Goal: Task Accomplishment & Management: Manage account settings

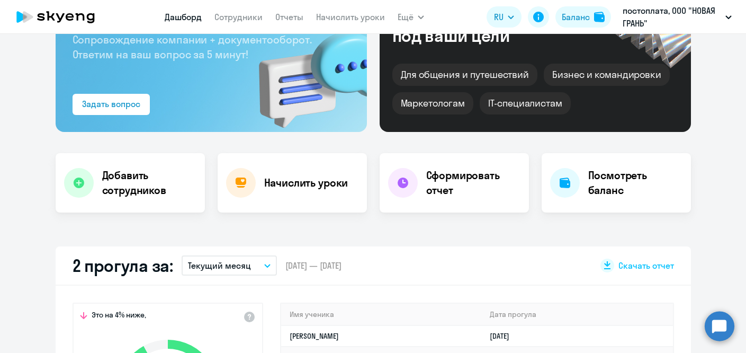
scroll to position [159, 0]
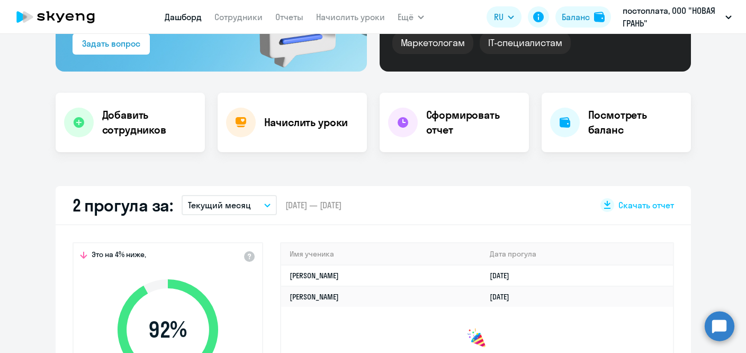
select select "30"
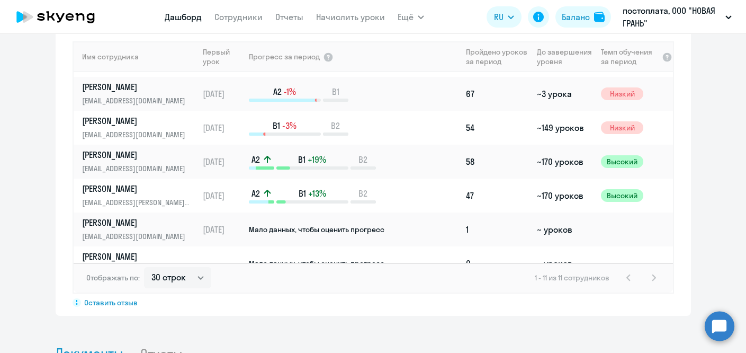
scroll to position [99, 0]
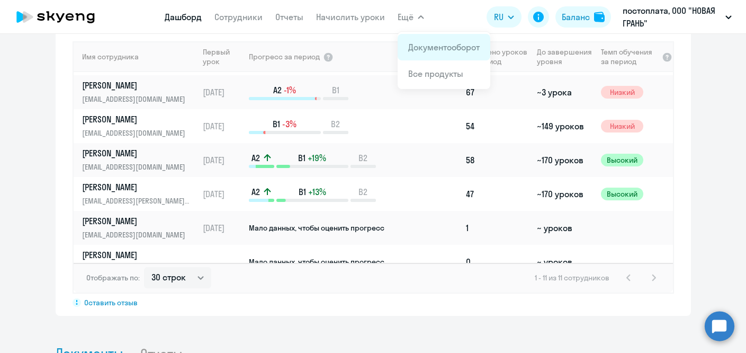
click at [421, 46] on link "Документооборот" at bounding box center [444, 47] width 72 height 11
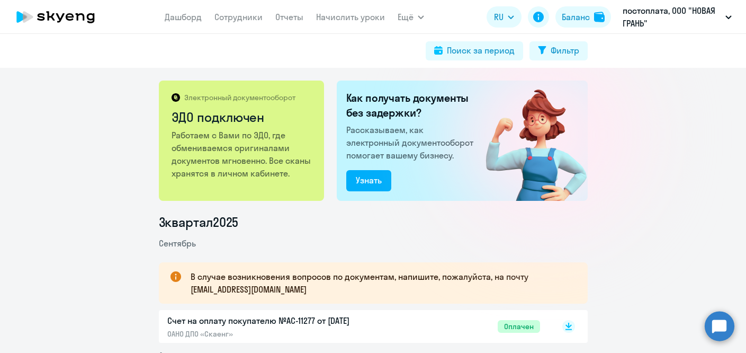
click at [720, 322] on circle at bounding box center [720, 326] width 30 height 30
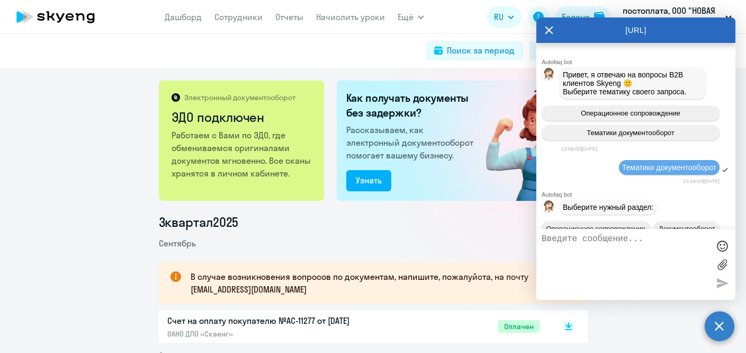
scroll to position [2212, 0]
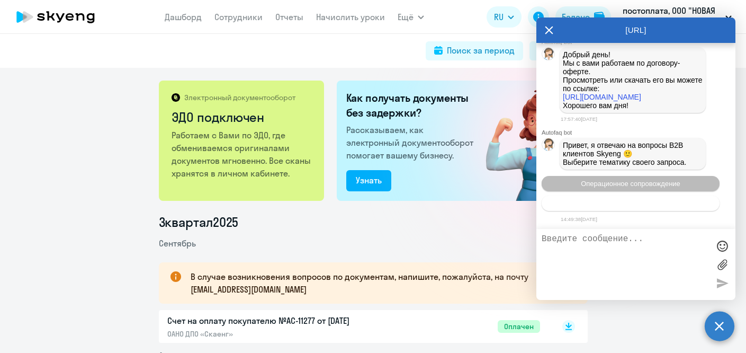
click at [676, 203] on button "Тематики документооборот" at bounding box center [631, 202] width 178 height 15
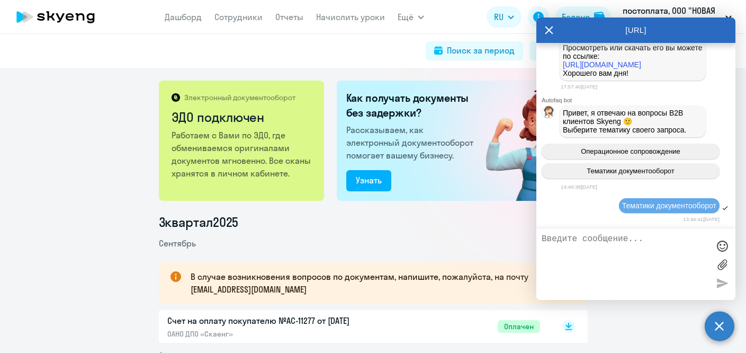
scroll to position [2332, 0]
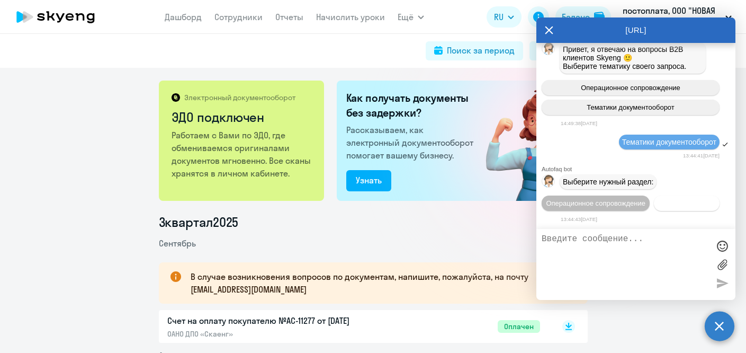
click at [659, 203] on span "Документооборот" at bounding box center [687, 203] width 57 height 8
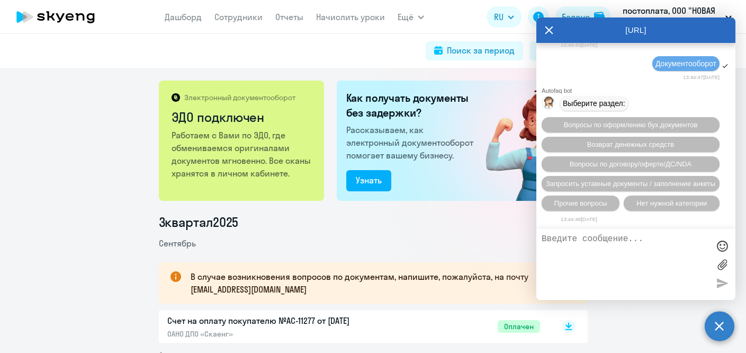
scroll to position [2512, 0]
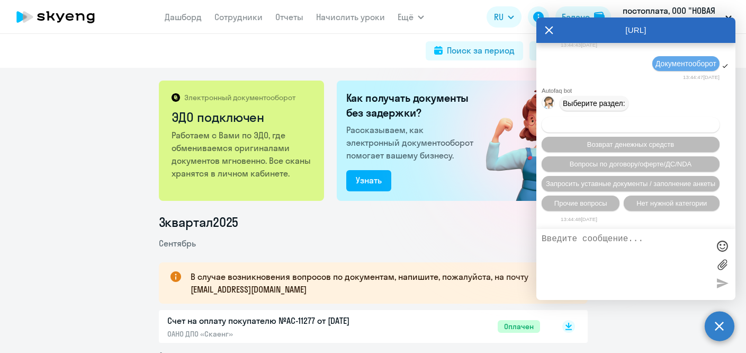
click at [635, 121] on span "Вопросы по оформлению бух.документов" at bounding box center [631, 125] width 134 height 8
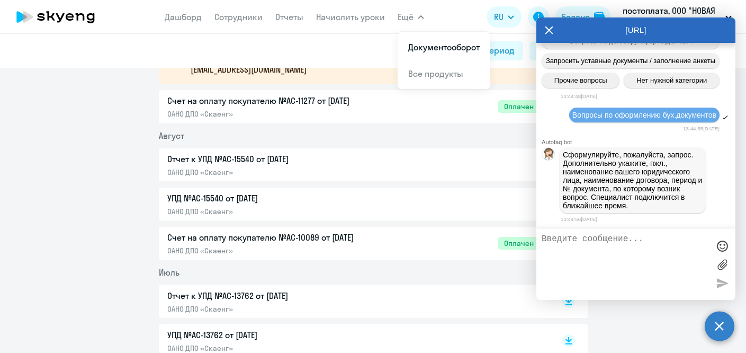
scroll to position [235, 0]
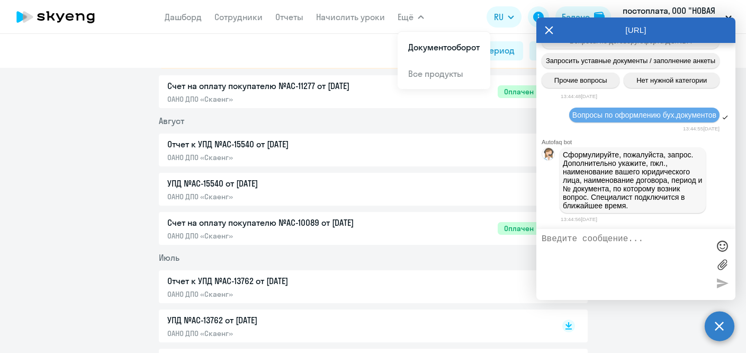
click at [338, 148] on p "Отчет к УПД №AC-15540 от [DATE]" at bounding box center [278, 144] width 223 height 13
click at [586, 246] on textarea at bounding box center [625, 264] width 167 height 60
type textarea "П"
paste textarea "Отчет о пройденных уроках к УПД"
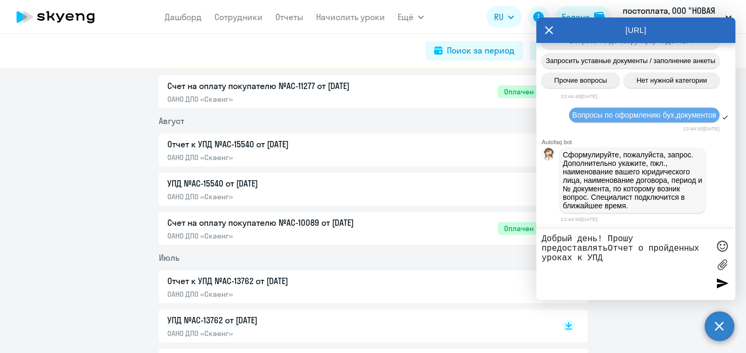
click at [609, 252] on textarea "Добрый день! Прошу предоставлятьОтчет о пройденных уроках к УПД" at bounding box center [625, 264] width 167 height 60
click at [706, 252] on textarea "Добрый день! Прошу предоставлять Отчет о пройденных уроках к УПД" at bounding box center [625, 264] width 167 height 60
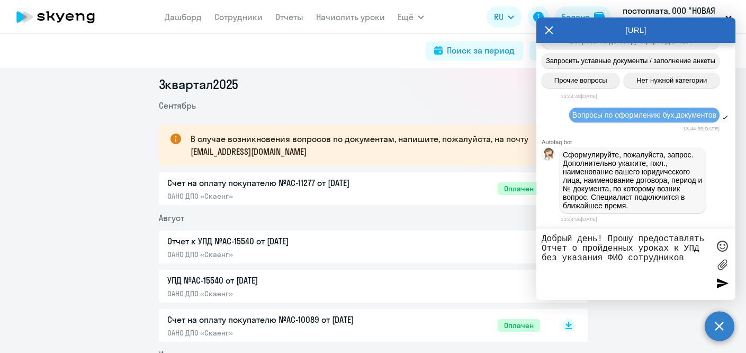
scroll to position [138, 0]
type textarea "Добрый день! Прошу предоставлять Отчет о пройденных уроках к УПД без указания Ф…"
click at [549, 33] on icon at bounding box center [549, 29] width 8 height 25
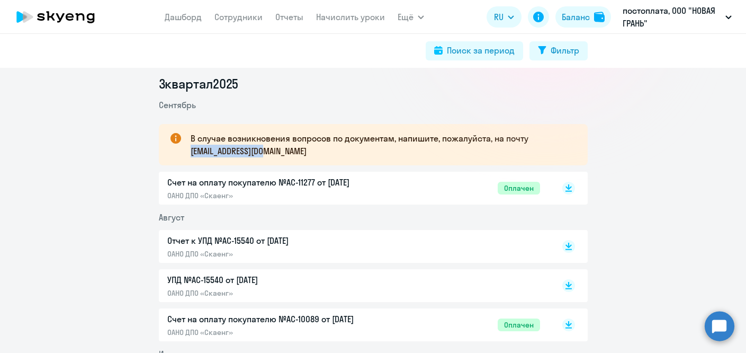
drag, startPoint x: 279, startPoint y: 154, endPoint x: 188, endPoint y: 147, distance: 91.4
click at [188, 147] on div "В случае возникновения вопросов по документам, напишите, пожалуйста, на почту […" at bounding box center [373, 144] width 429 height 41
copy p "[EMAIL_ADDRESS][DOMAIN_NAME]"
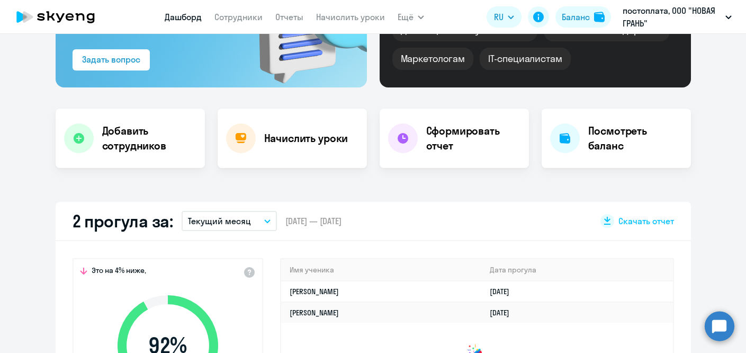
select select "30"
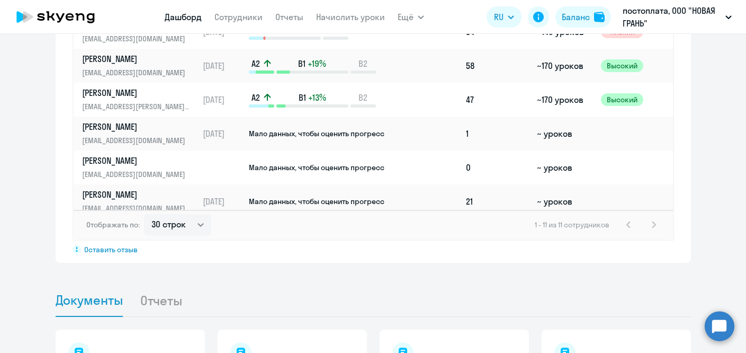
scroll to position [156, 0]
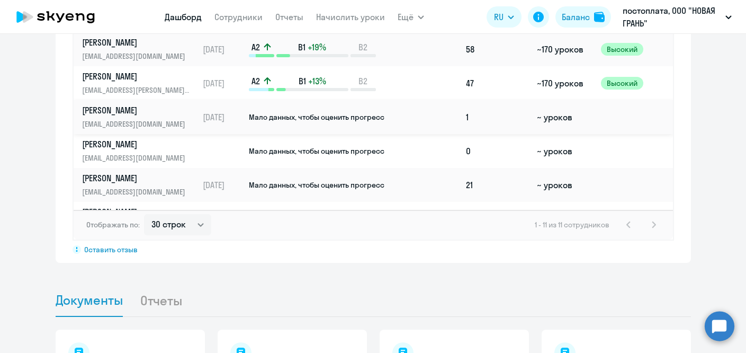
click at [301, 118] on span "Мало данных, чтобы оценить прогресс" at bounding box center [317, 117] width 136 height 10
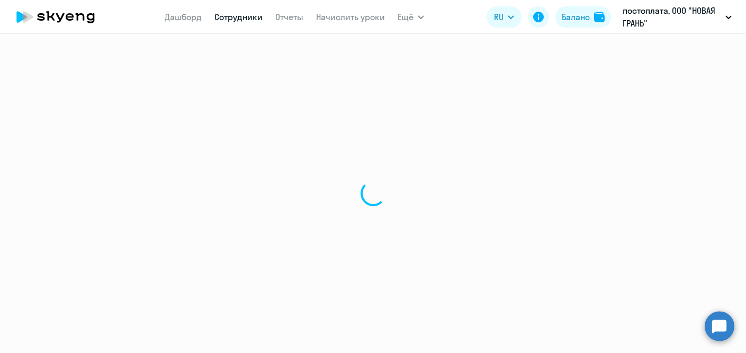
select select "english"
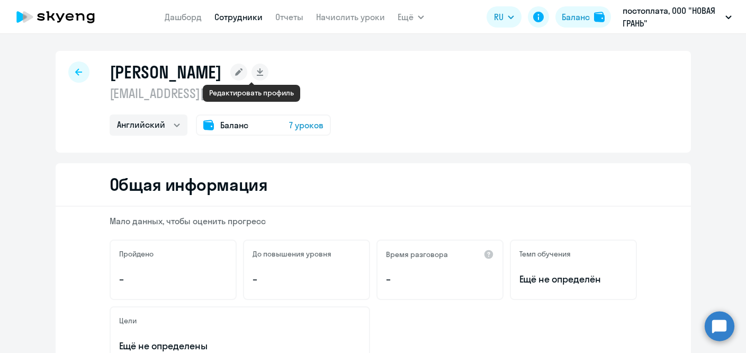
click at [247, 70] on rect at bounding box center [238, 72] width 17 height 17
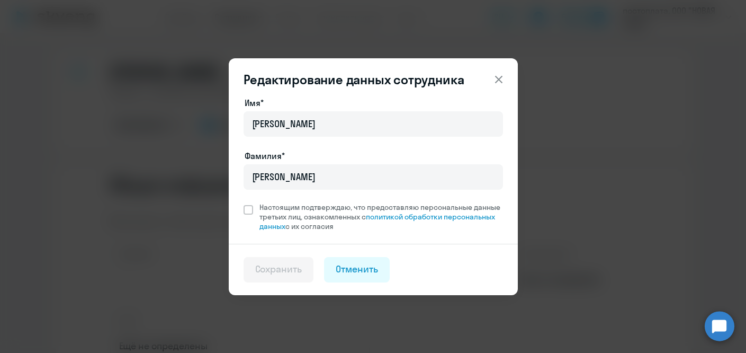
click at [497, 78] on icon at bounding box center [498, 78] width 7 height 7
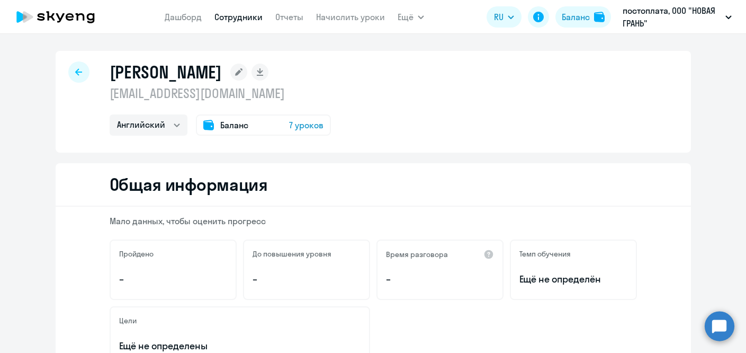
click at [78, 73] on icon at bounding box center [78, 71] width 7 height 7
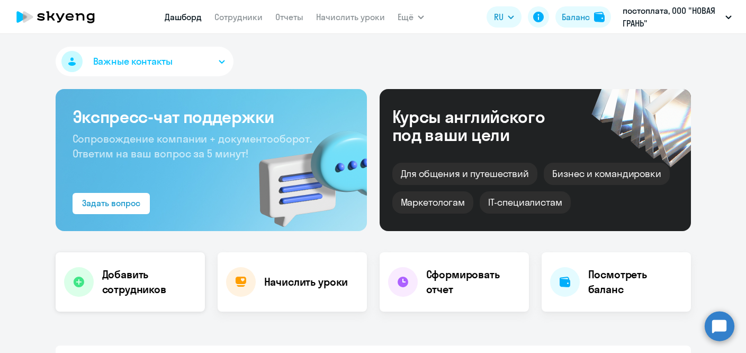
click at [138, 281] on h4 "Добавить сотрудников" at bounding box center [149, 282] width 94 height 30
select select "english_adult_not_native_speaker"
select select "3"
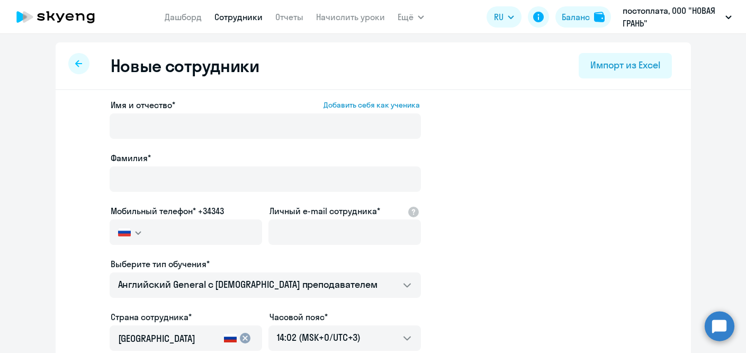
click at [77, 58] on div at bounding box center [78, 63] width 21 height 21
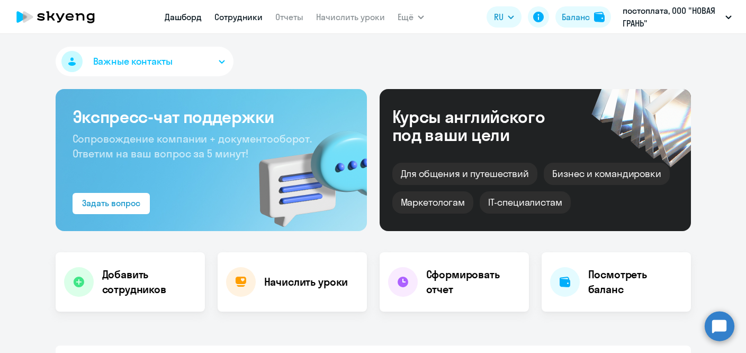
click at [245, 16] on link "Сотрудники" at bounding box center [239, 17] width 48 height 11
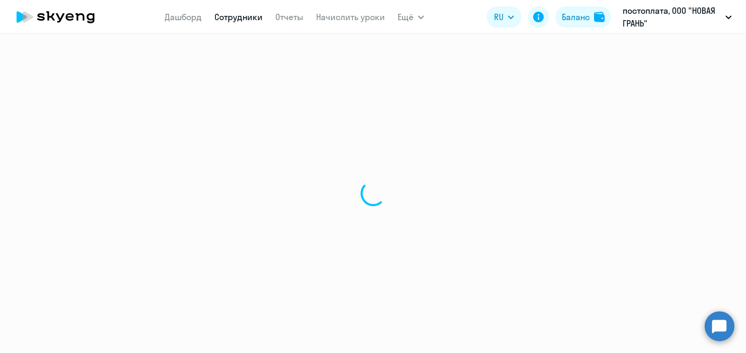
select select "30"
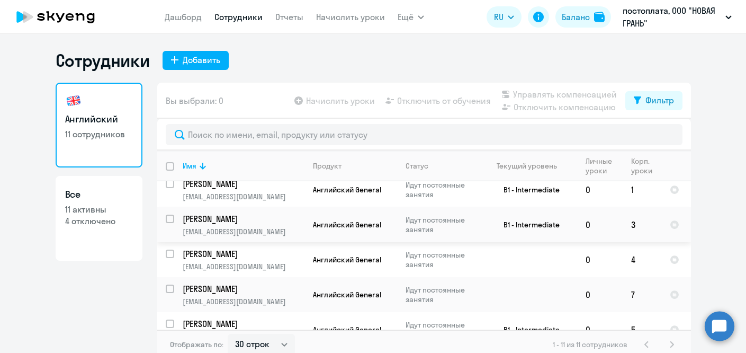
scroll to position [233, 0]
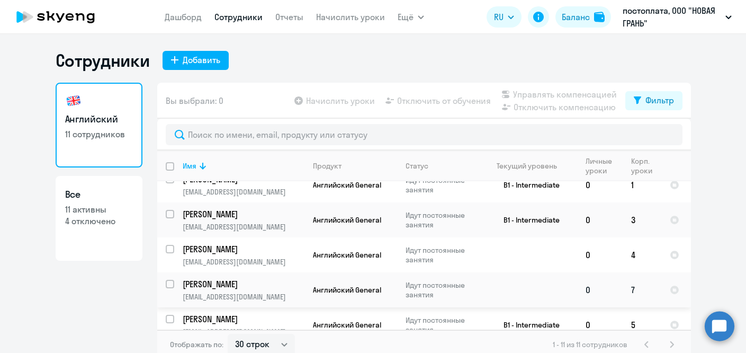
click at [280, 278] on p "[PERSON_NAME]" at bounding box center [243, 284] width 120 height 12
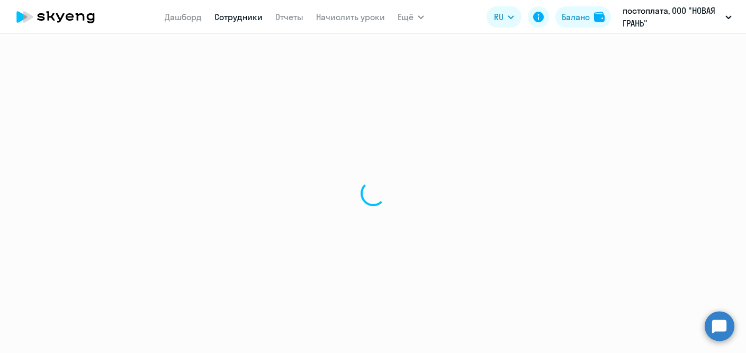
select select "english"
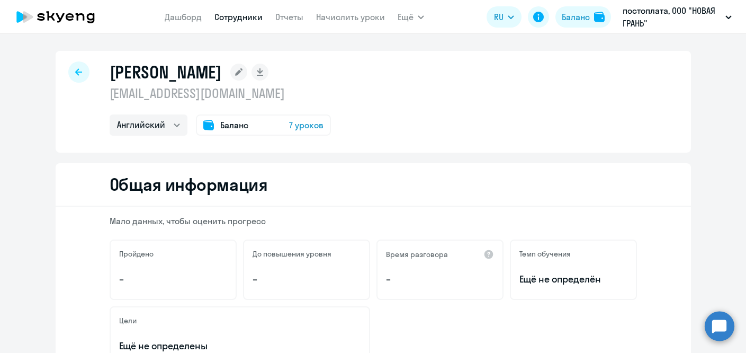
click at [76, 70] on icon at bounding box center [78, 71] width 7 height 7
select select "30"
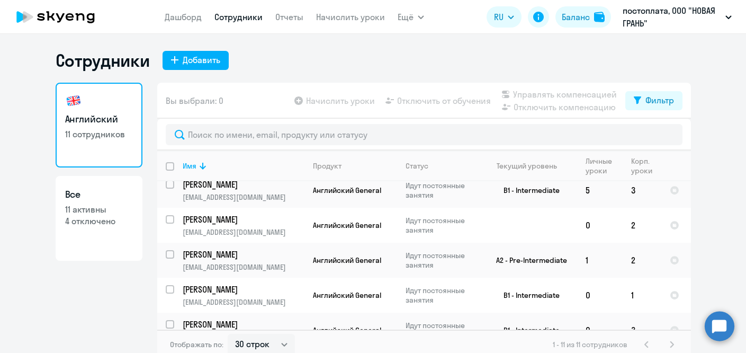
scroll to position [232, 0]
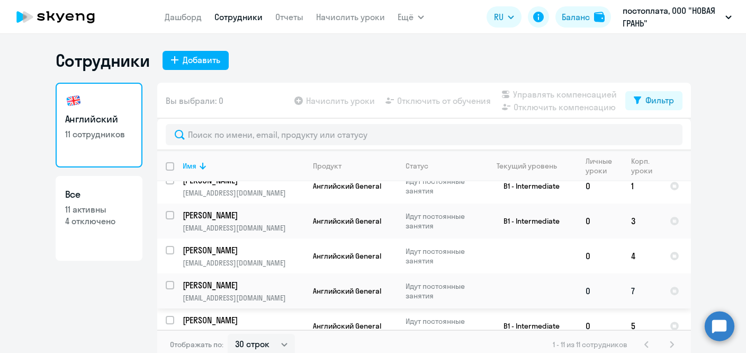
click at [168, 281] on input "select row 38639394" at bounding box center [176, 291] width 21 height 21
checkbox input "true"
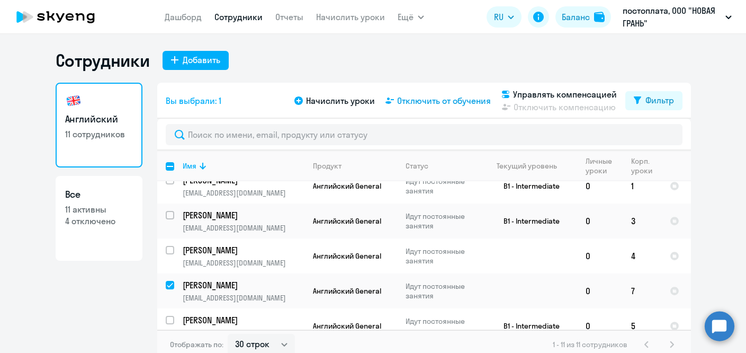
click at [432, 99] on span "Отключить от обучения" at bounding box center [444, 100] width 94 height 13
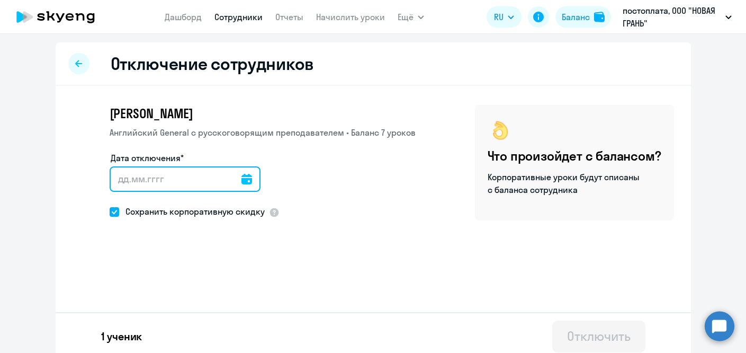
click at [181, 182] on input "Дата отключения*" at bounding box center [185, 178] width 151 height 25
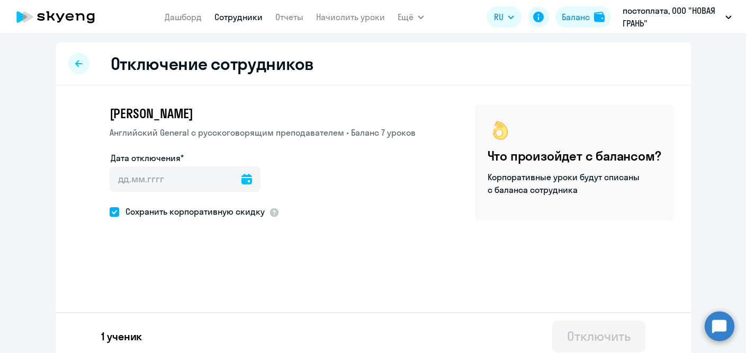
click at [242, 181] on icon at bounding box center [247, 179] width 11 height 11
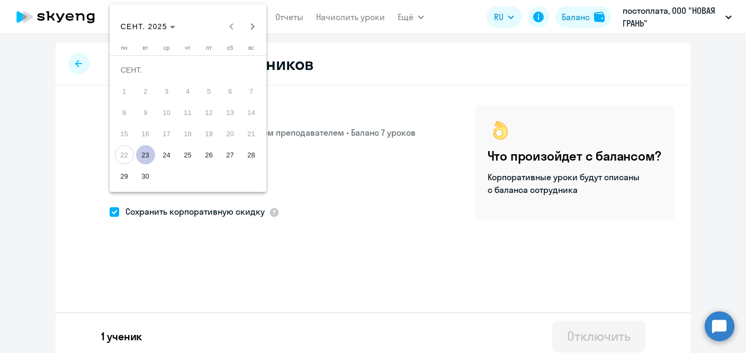
click at [144, 154] on span "23" at bounding box center [145, 154] width 19 height 19
type input "23.09.2025"
type input "23.9.2025"
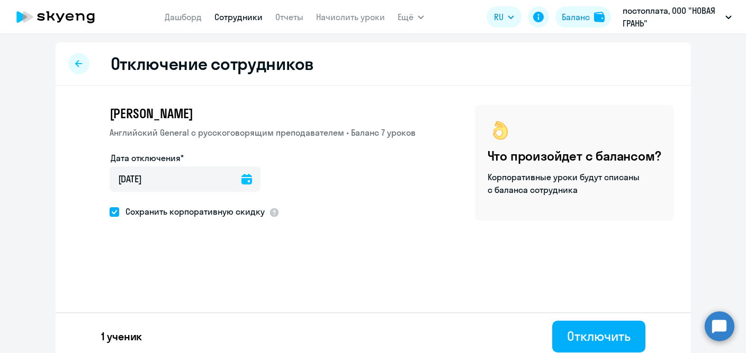
scroll to position [7, 0]
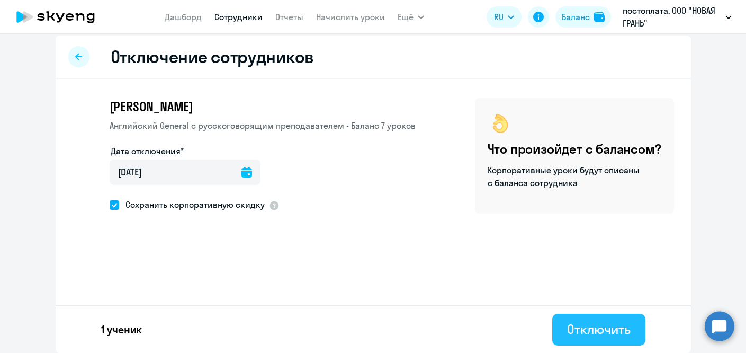
click at [618, 328] on div "Отключить" at bounding box center [598, 329] width 63 height 17
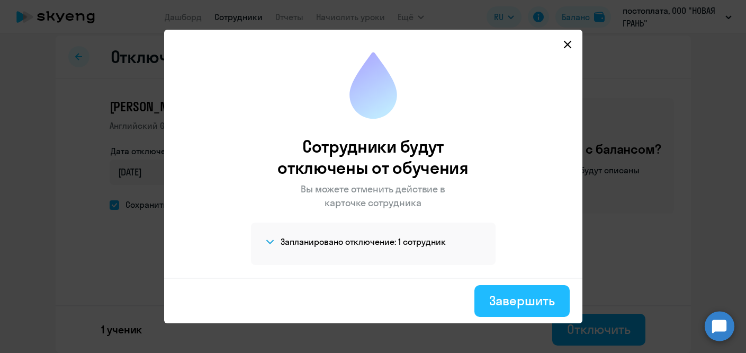
click at [512, 298] on div "Завершить" at bounding box center [522, 300] width 65 height 17
select select "30"
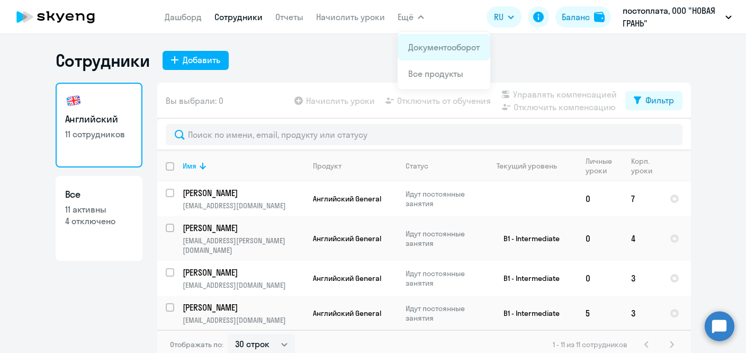
click at [419, 45] on link "Документооборот" at bounding box center [444, 47] width 72 height 11
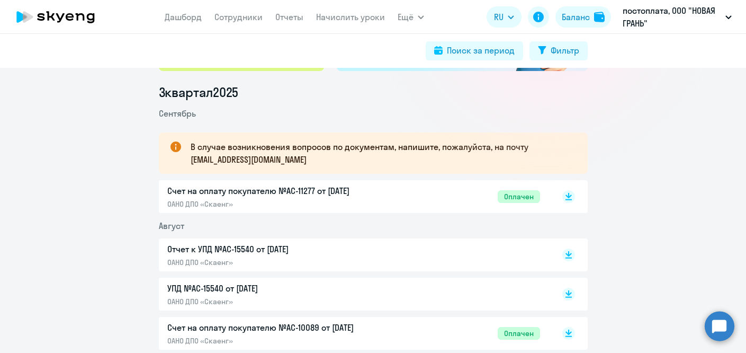
scroll to position [131, 0]
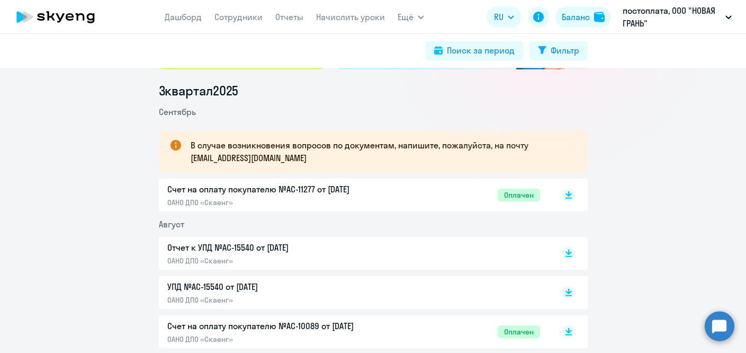
click at [309, 251] on p "Отчет к УПД №AC-15540 от [DATE]" at bounding box center [278, 247] width 223 height 13
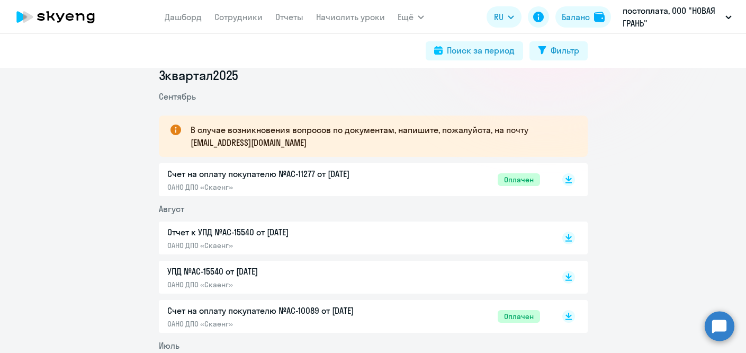
scroll to position [0, 0]
